Goal: Information Seeking & Learning: Learn about a topic

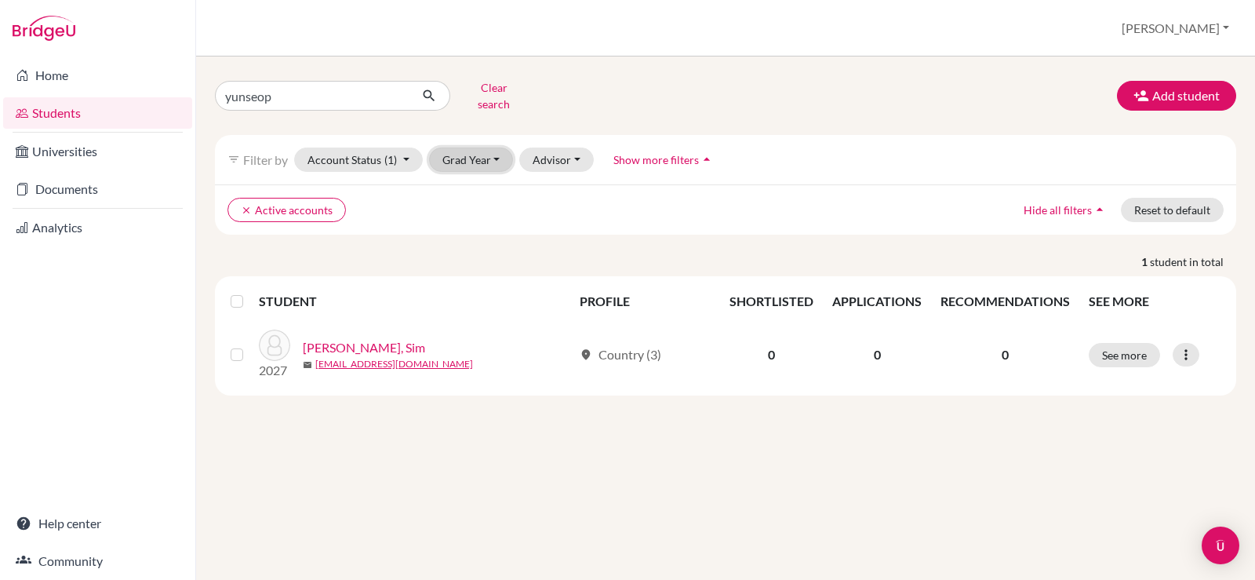
click at [466, 149] on button "Grad Year" at bounding box center [471, 159] width 85 height 24
click at [472, 234] on span "2026" at bounding box center [463, 243] width 28 height 19
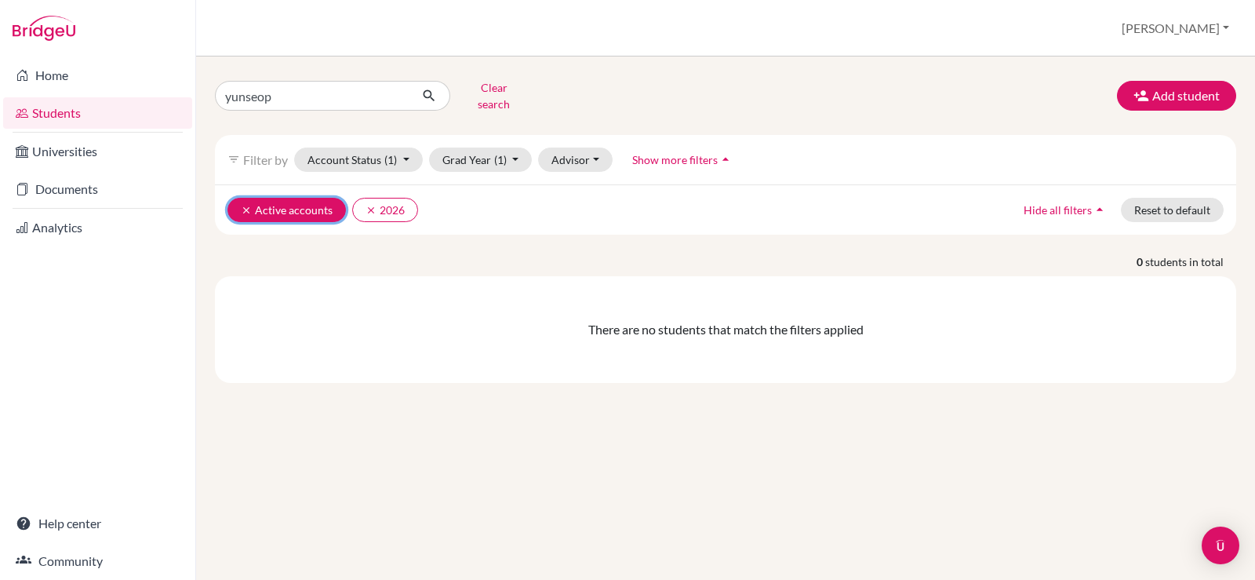
click at [243, 205] on icon "clear" at bounding box center [246, 210] width 11 height 11
click at [245, 205] on icon "clear" at bounding box center [246, 210] width 11 height 11
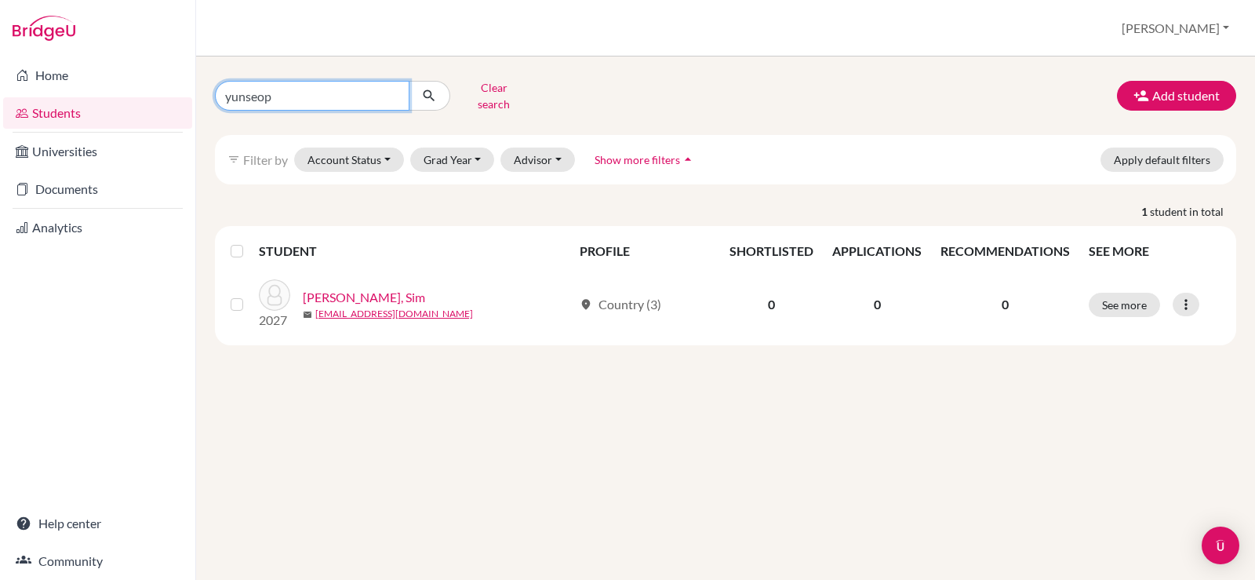
click at [398, 85] on input "yunseop" at bounding box center [312, 96] width 195 height 30
click at [384, 93] on input "yunseop" at bounding box center [312, 96] width 195 height 30
click at [392, 93] on input "yunseop" at bounding box center [312, 96] width 195 height 30
click at [442, 147] on button "Grad Year" at bounding box center [452, 159] width 85 height 24
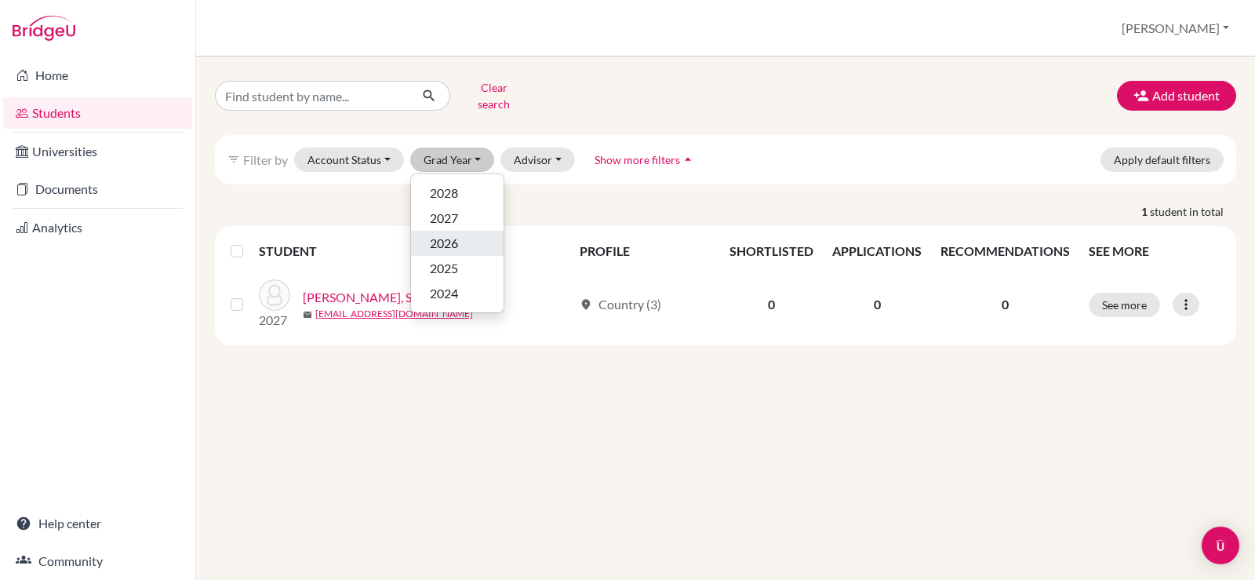
click at [450, 234] on span "2026" at bounding box center [444, 243] width 28 height 19
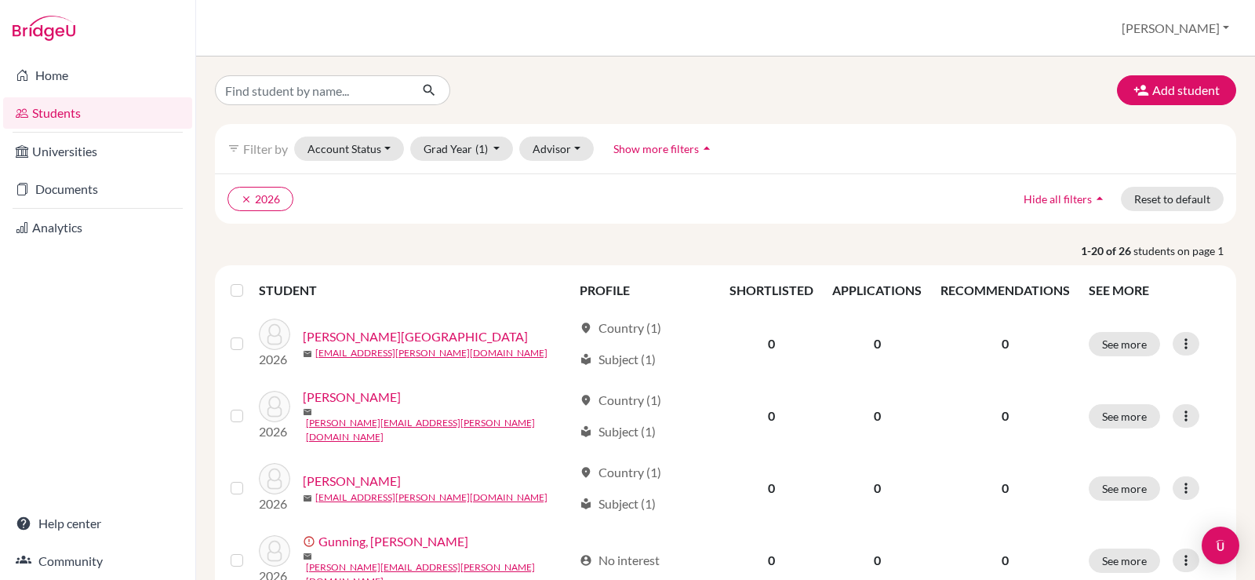
scroll to position [157, 0]
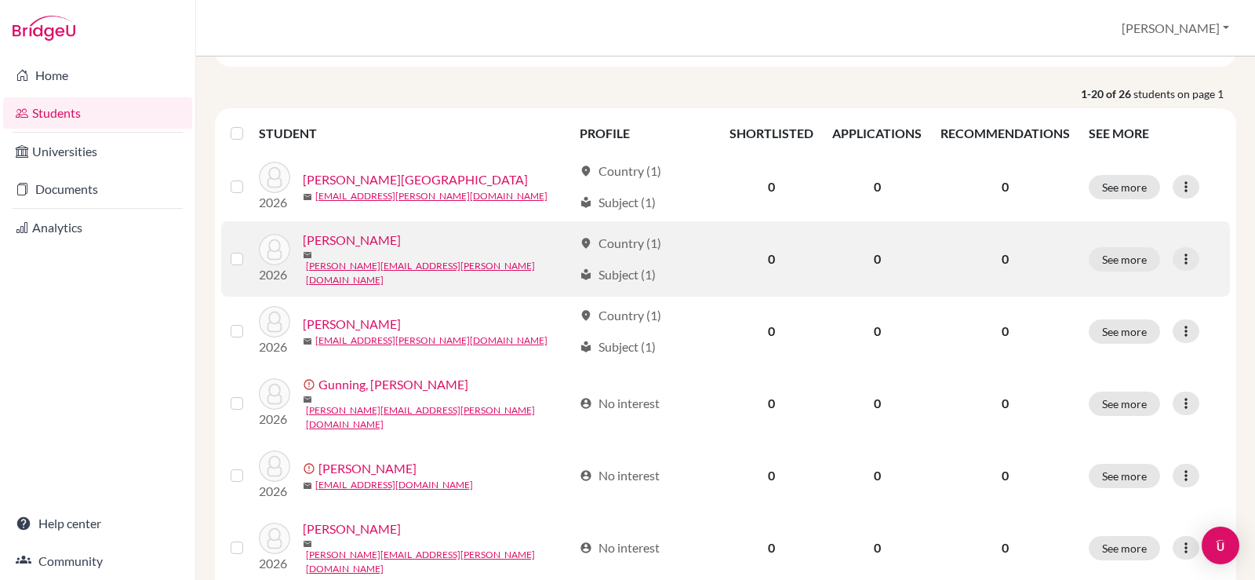
click at [389, 244] on link "[PERSON_NAME]" at bounding box center [352, 240] width 98 height 19
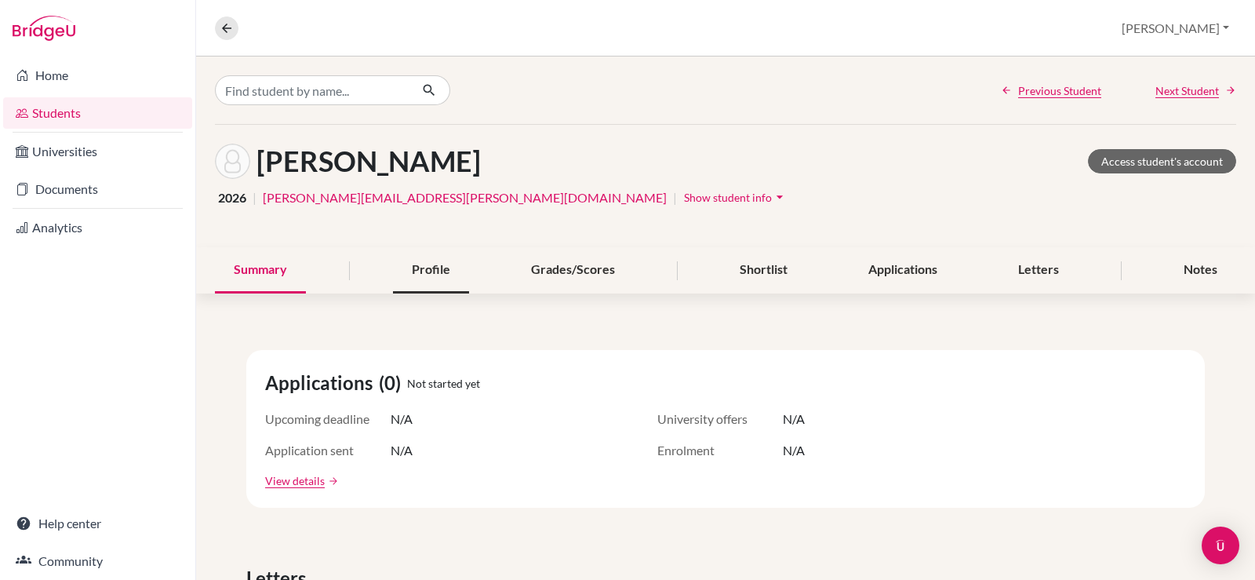
click at [442, 264] on div "Profile" at bounding box center [431, 270] width 76 height 46
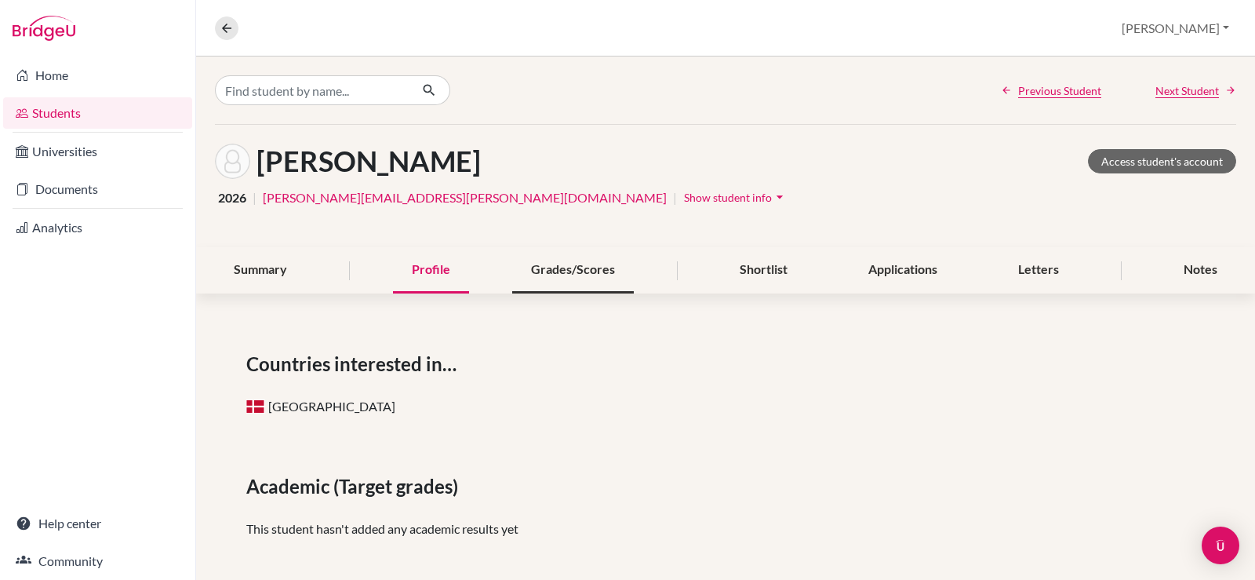
click at [606, 270] on div "Grades/Scores" at bounding box center [573, 270] width 122 height 46
click at [752, 276] on div "Shortlist" at bounding box center [764, 270] width 86 height 46
